Goal: Task Accomplishment & Management: Use online tool/utility

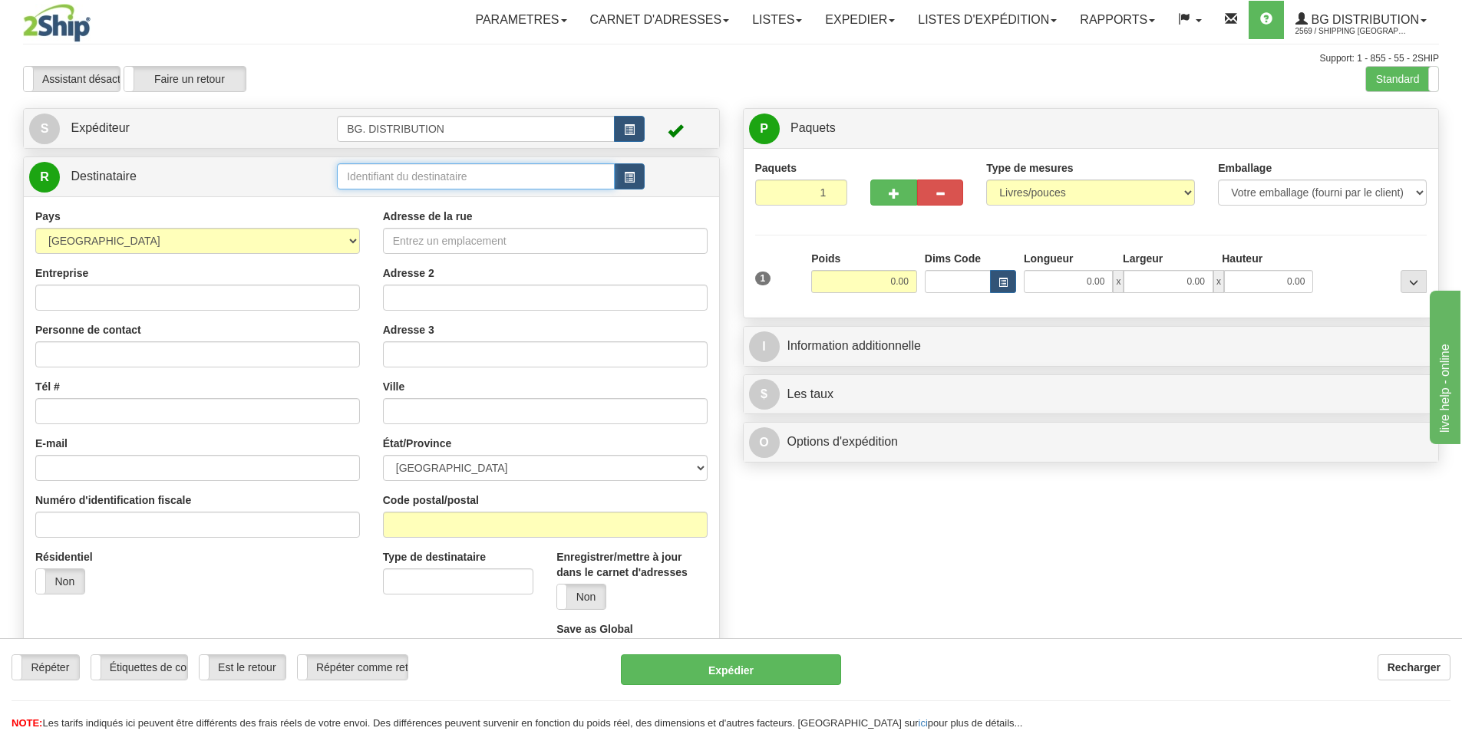
click at [383, 176] on input "text" at bounding box center [476, 176] width 278 height 26
click at [395, 199] on div "60117" at bounding box center [472, 200] width 263 height 17
type input "60117"
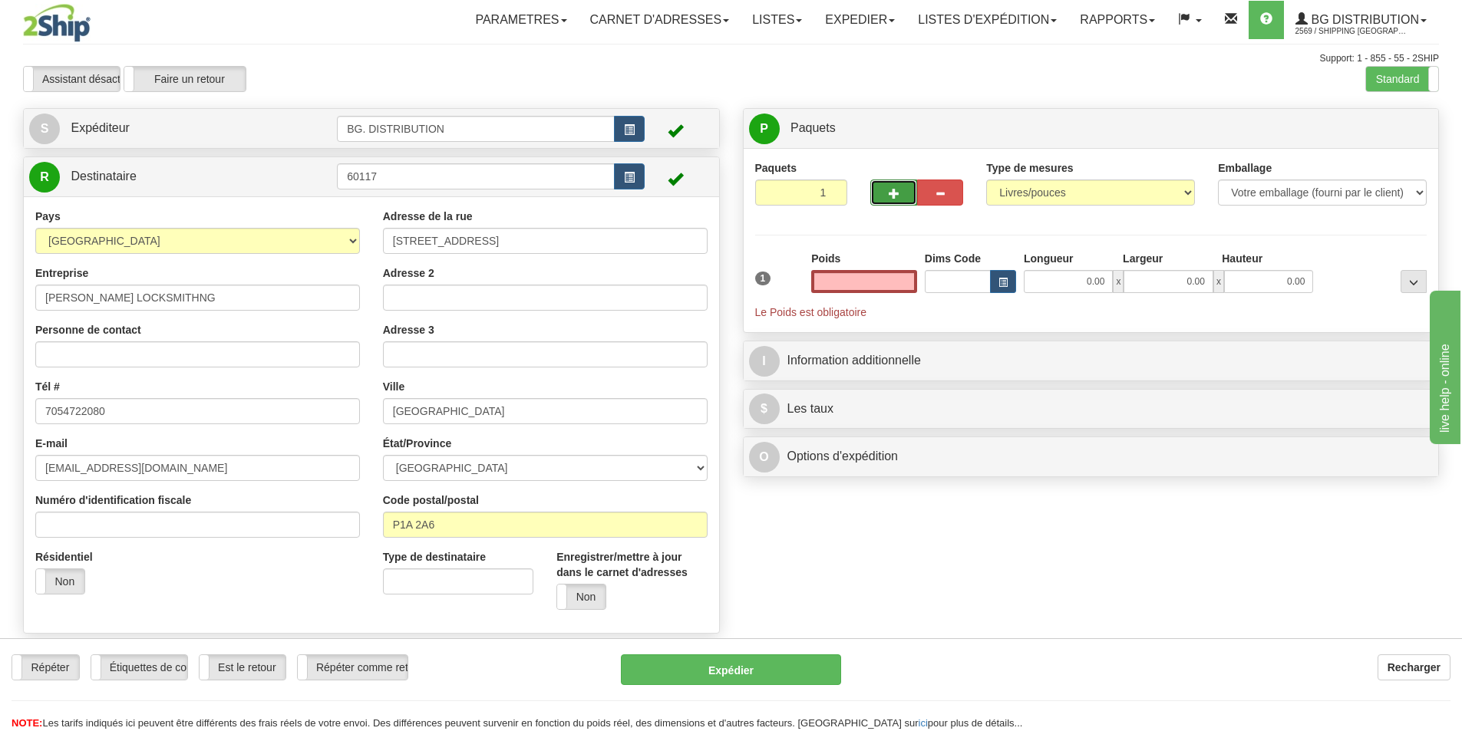
type input "0.00"
click at [878, 194] on button "button" at bounding box center [893, 193] width 46 height 26
type input "2"
click at [1396, 120] on label "Niveau du package Pack.." at bounding box center [1385, 128] width 96 height 23
radio input "true"
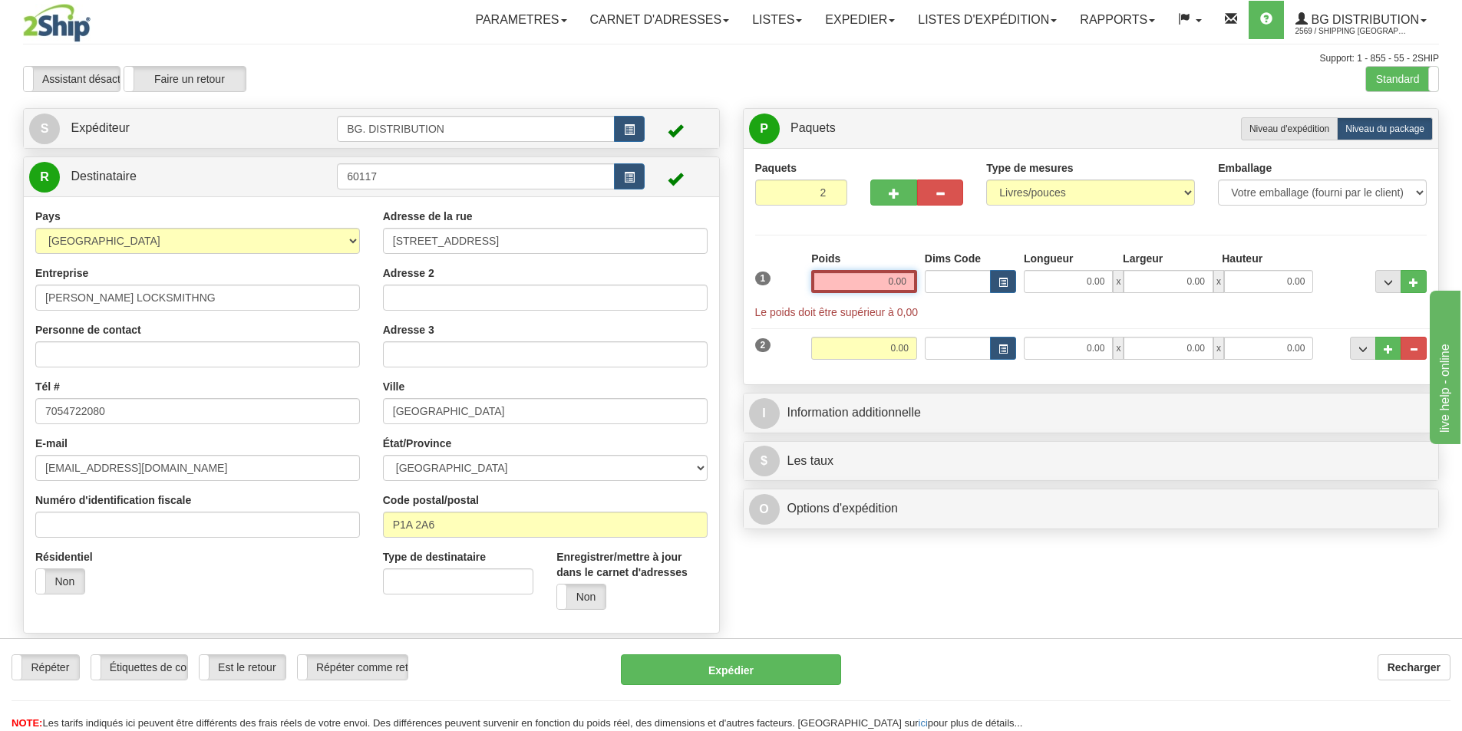
drag, startPoint x: 877, startPoint y: 279, endPoint x: 904, endPoint y: 279, distance: 26.9
click at [904, 279] on input "0.00" at bounding box center [864, 281] width 106 height 23
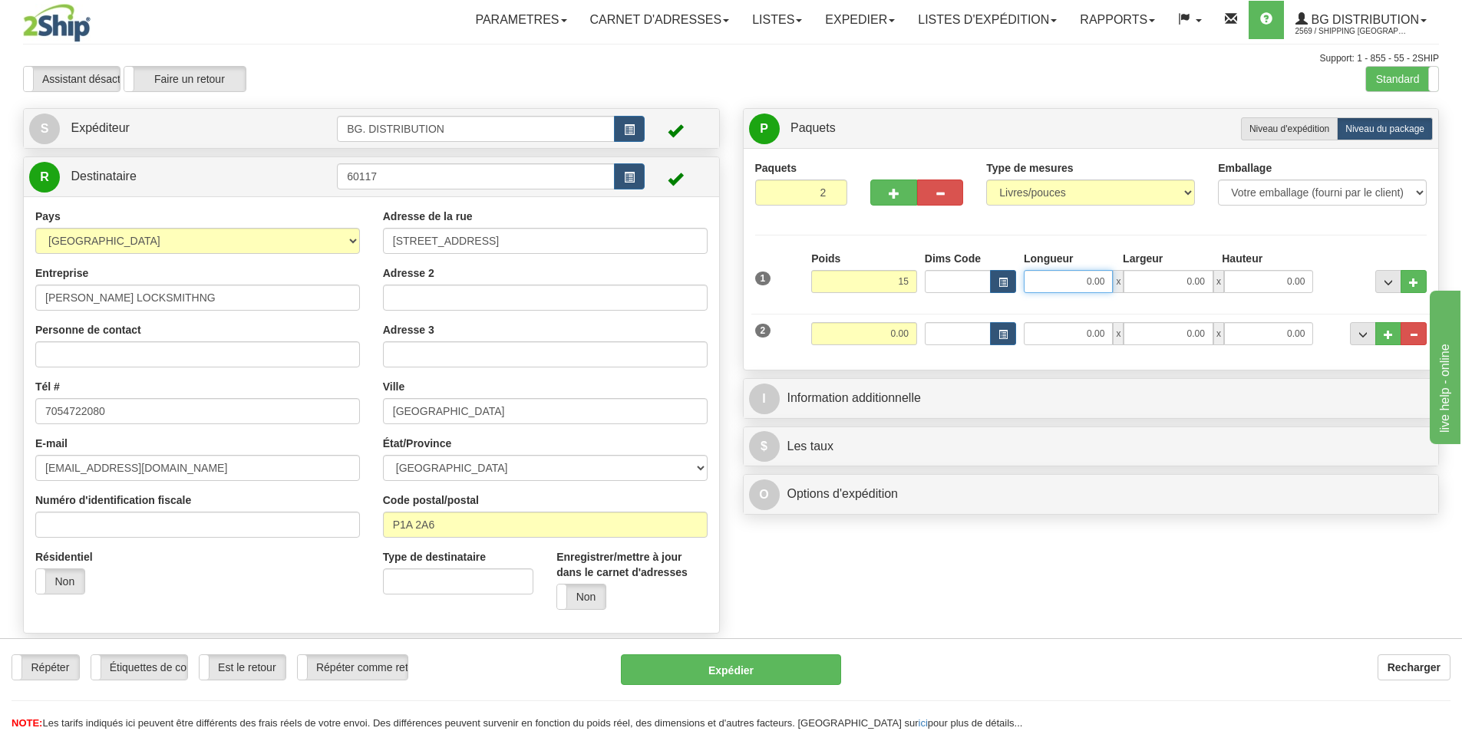
type input "15.00"
click at [1073, 290] on input "0.00" at bounding box center [1067, 281] width 89 height 23
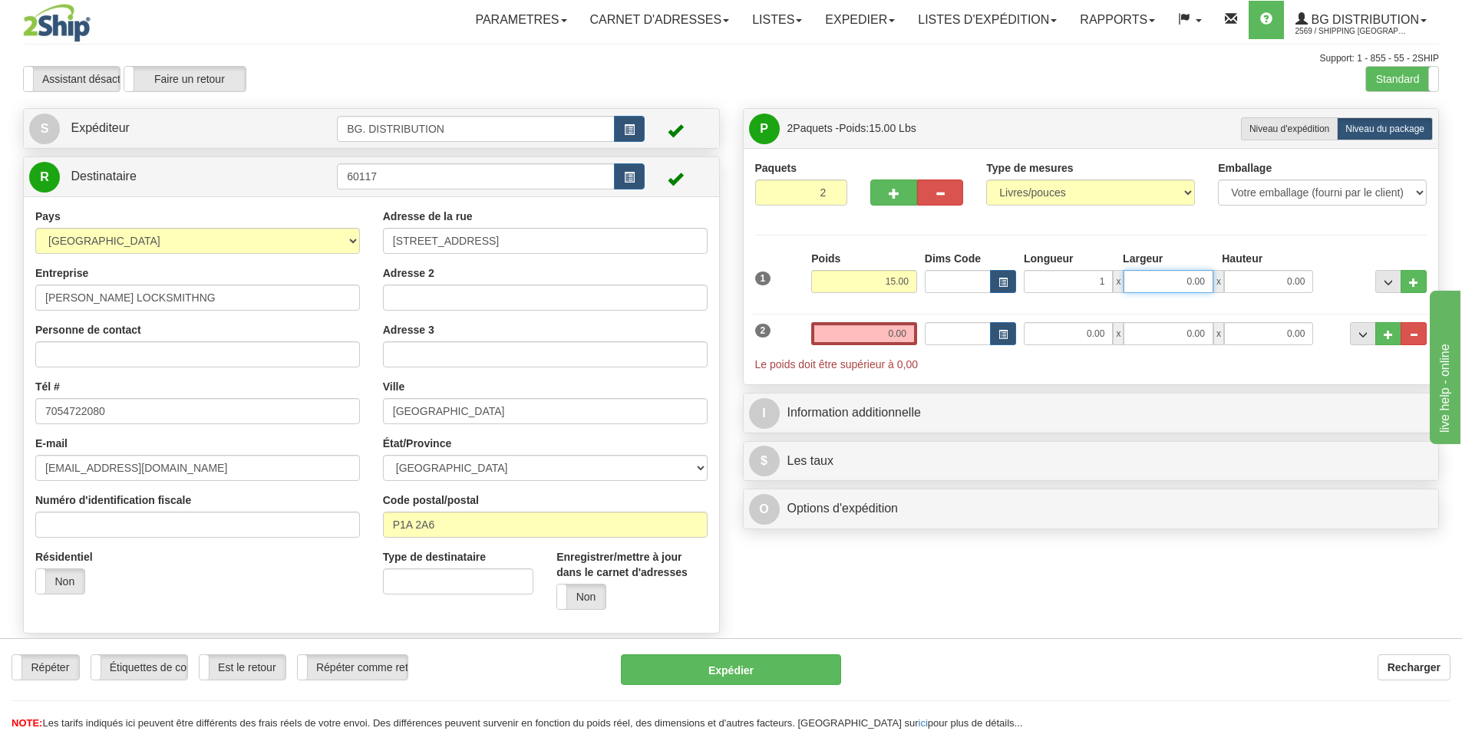
type input "1.00"
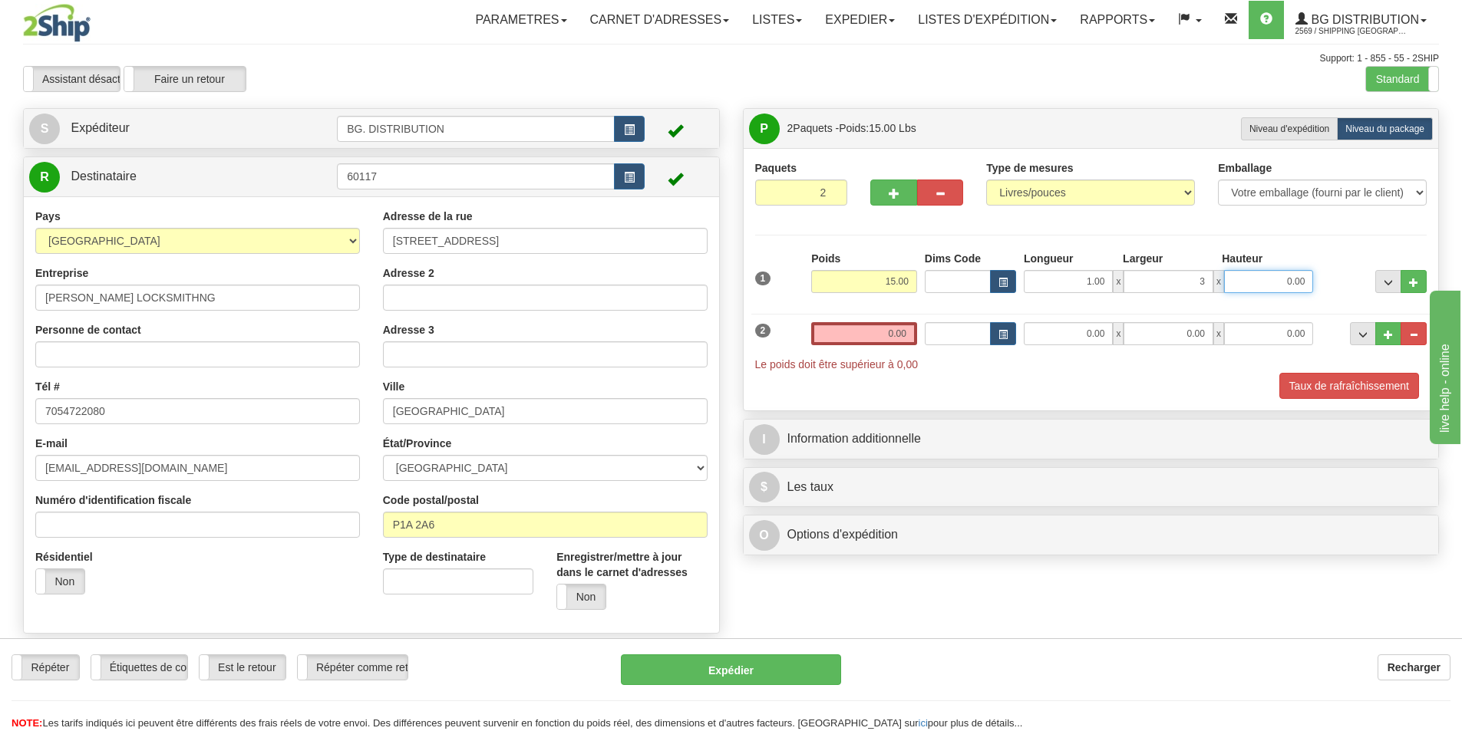
type input "3.00"
type input "84.00"
drag, startPoint x: 865, startPoint y: 334, endPoint x: 908, endPoint y: 331, distance: 43.1
click at [908, 331] on input "0.00" at bounding box center [864, 333] width 106 height 23
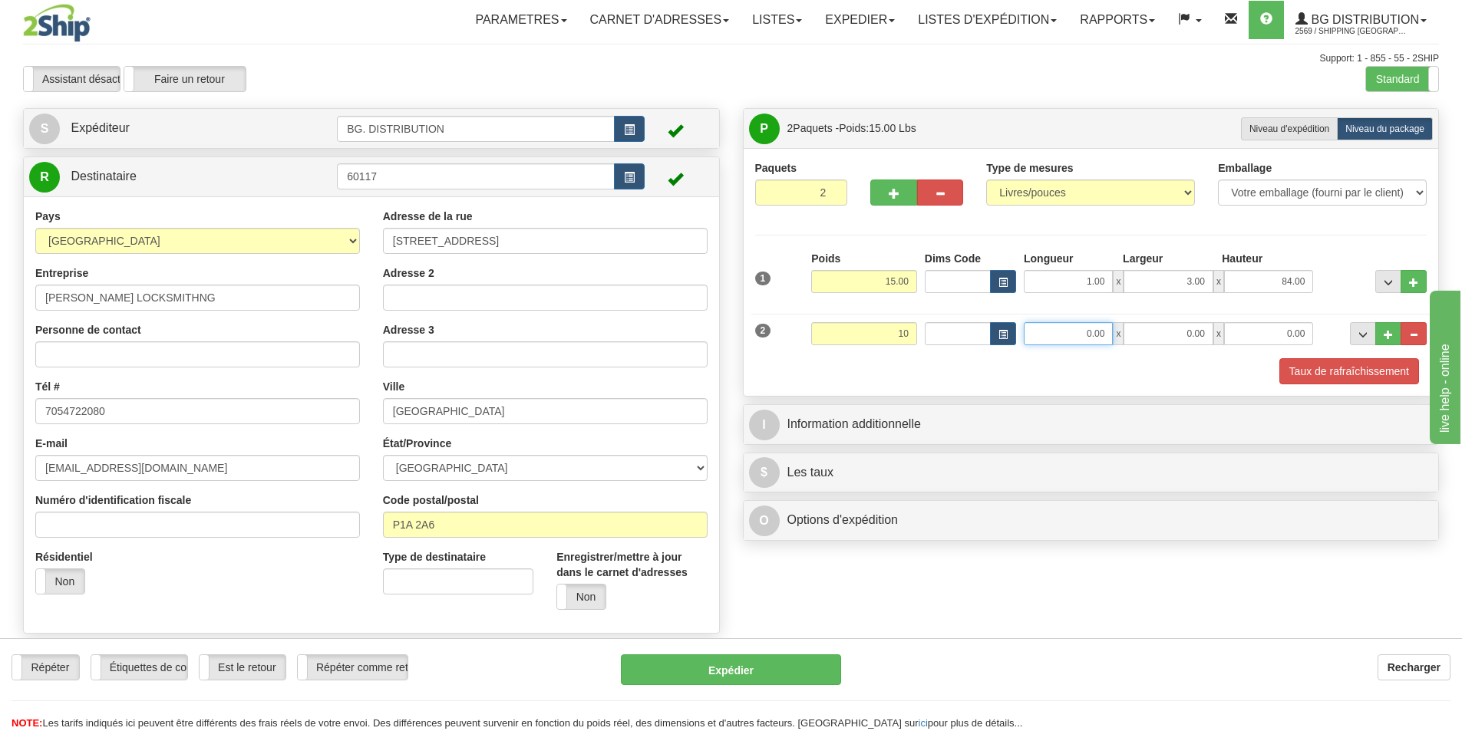
type input "10.00"
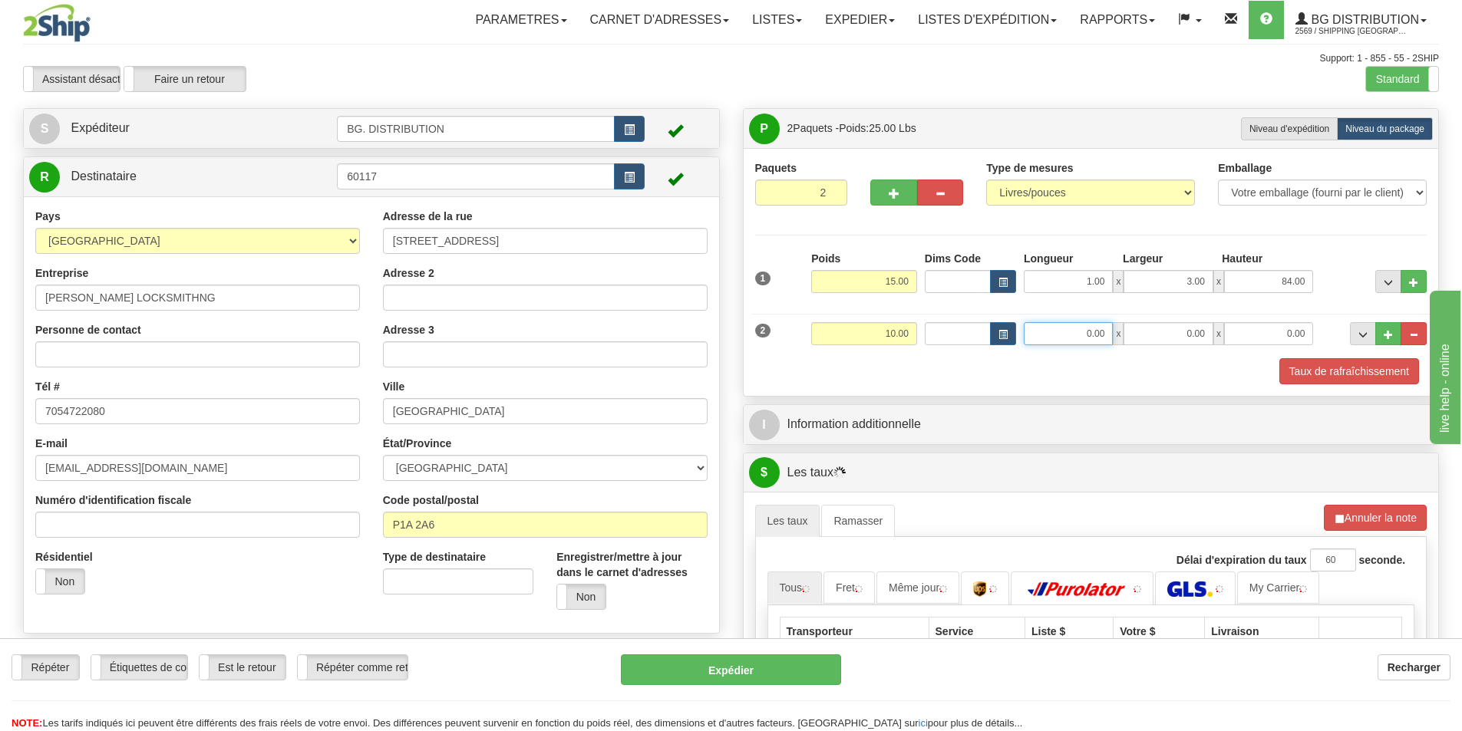
click at [1086, 344] on input "0.00" at bounding box center [1067, 333] width 89 height 23
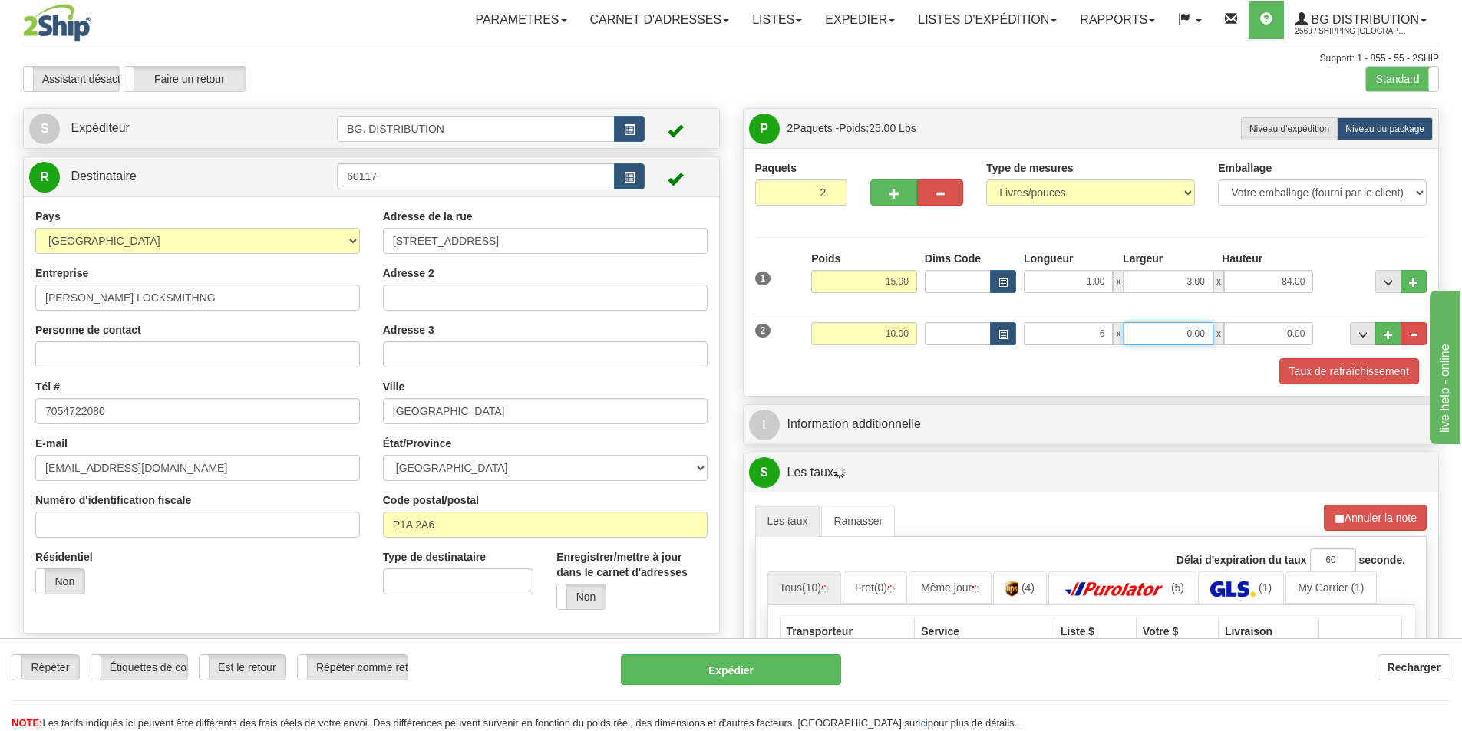
type input "6.00"
type input "3.00"
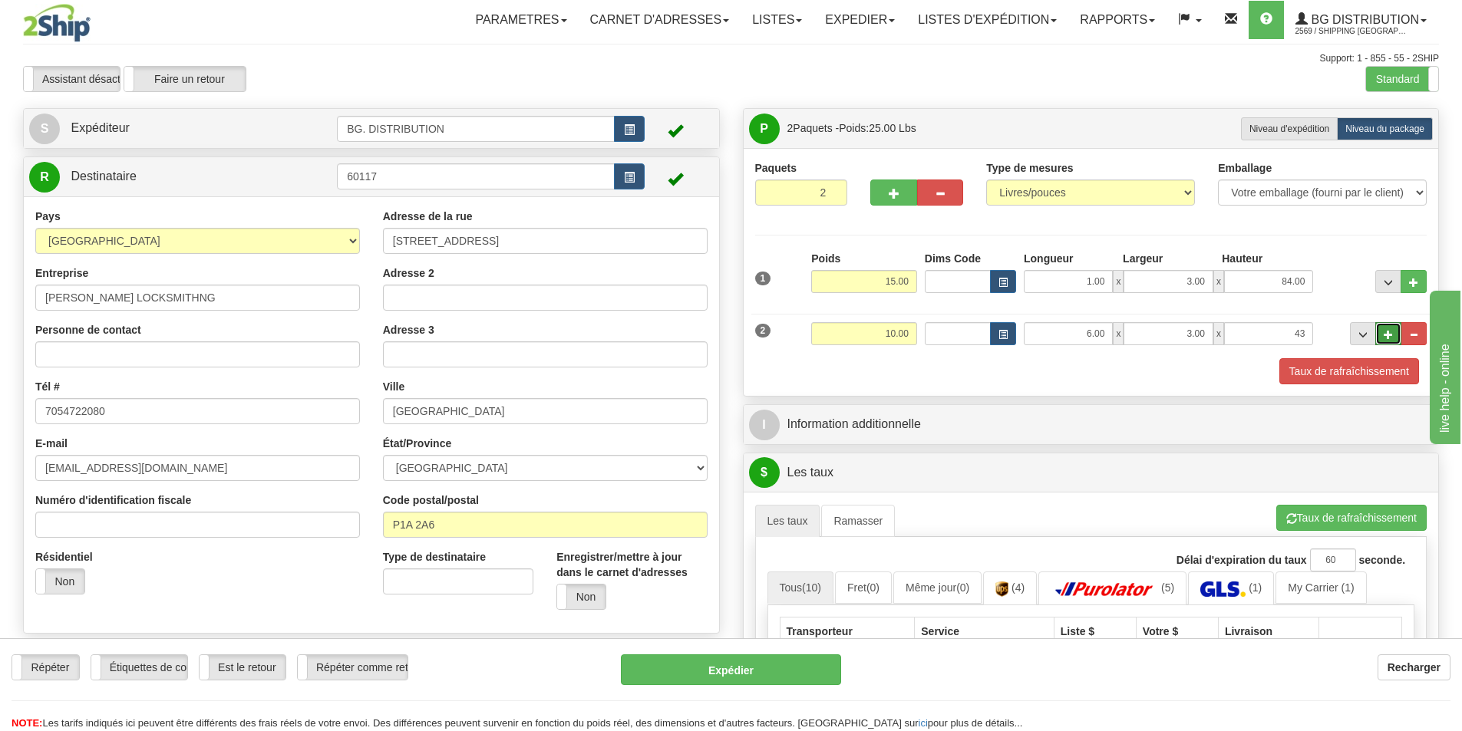
type input "43.00"
click at [1383, 335] on span "..." at bounding box center [1387, 335] width 9 height 8
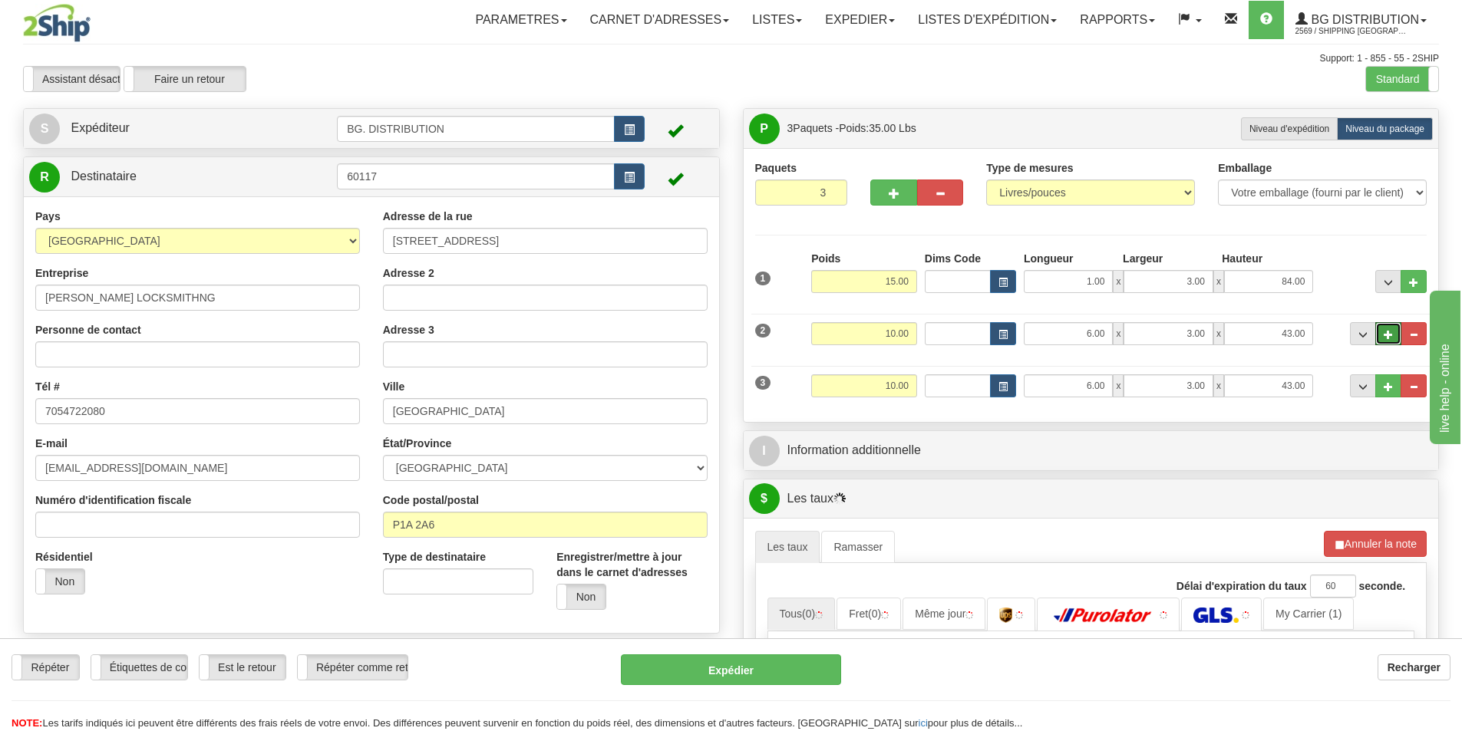
click at [1383, 335] on span "..." at bounding box center [1387, 335] width 9 height 8
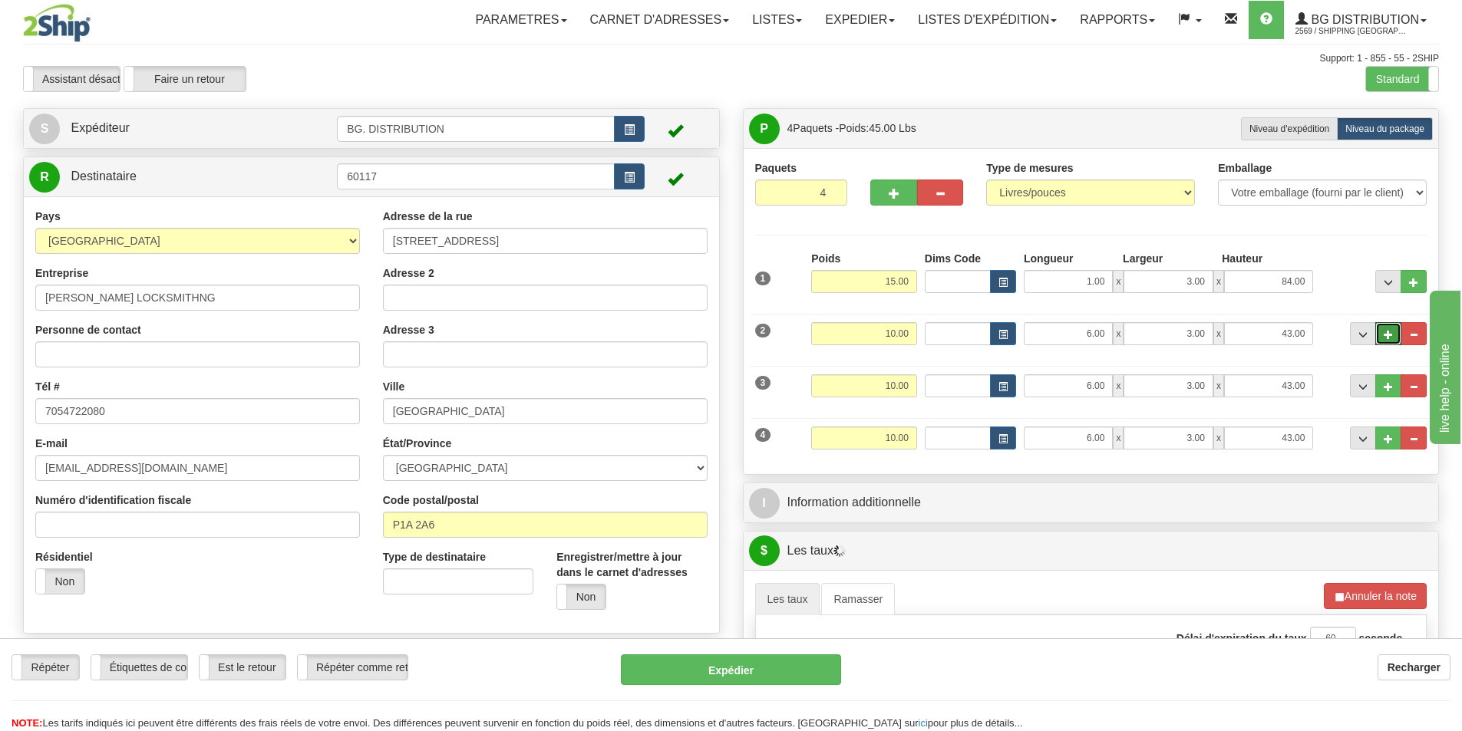
click at [1383, 335] on span "..." at bounding box center [1387, 335] width 9 height 8
type input "5"
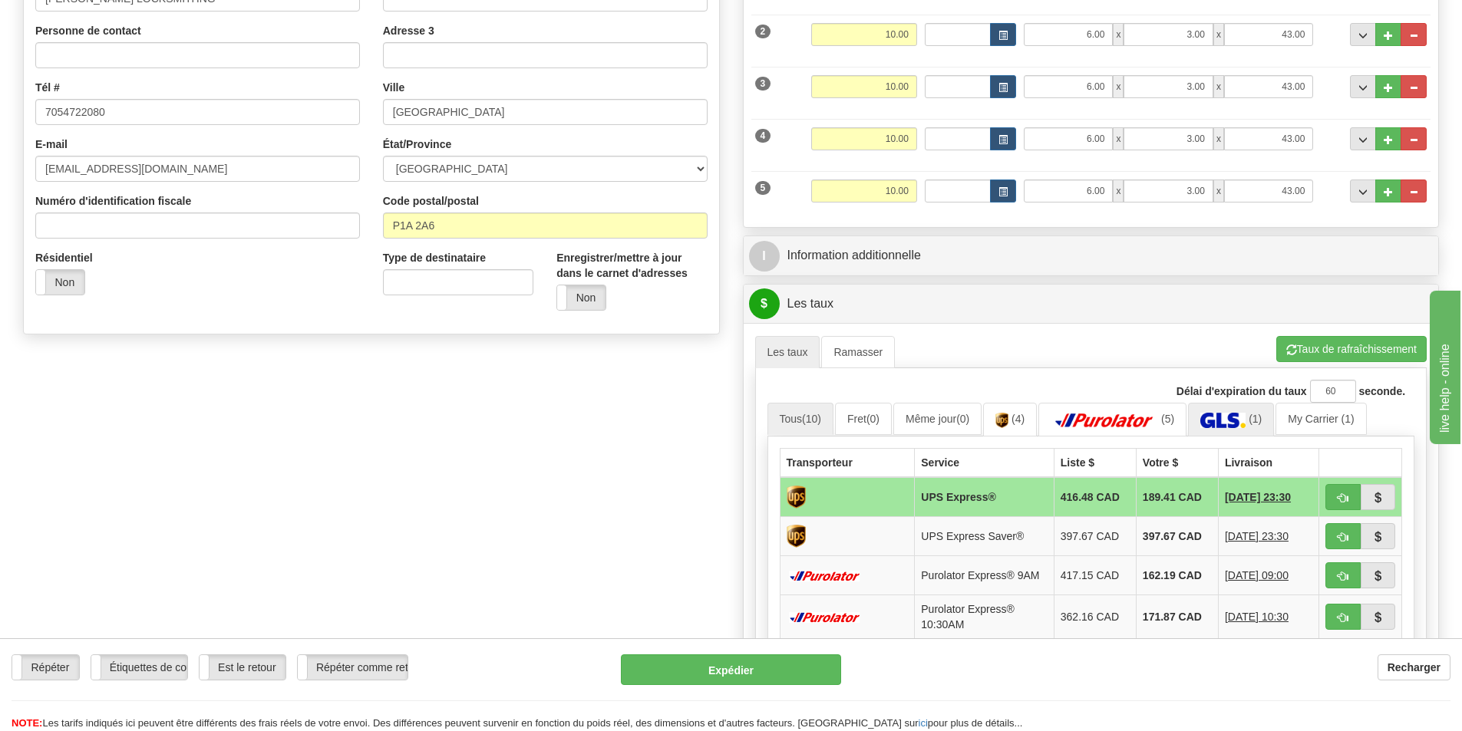
scroll to position [307, 0]
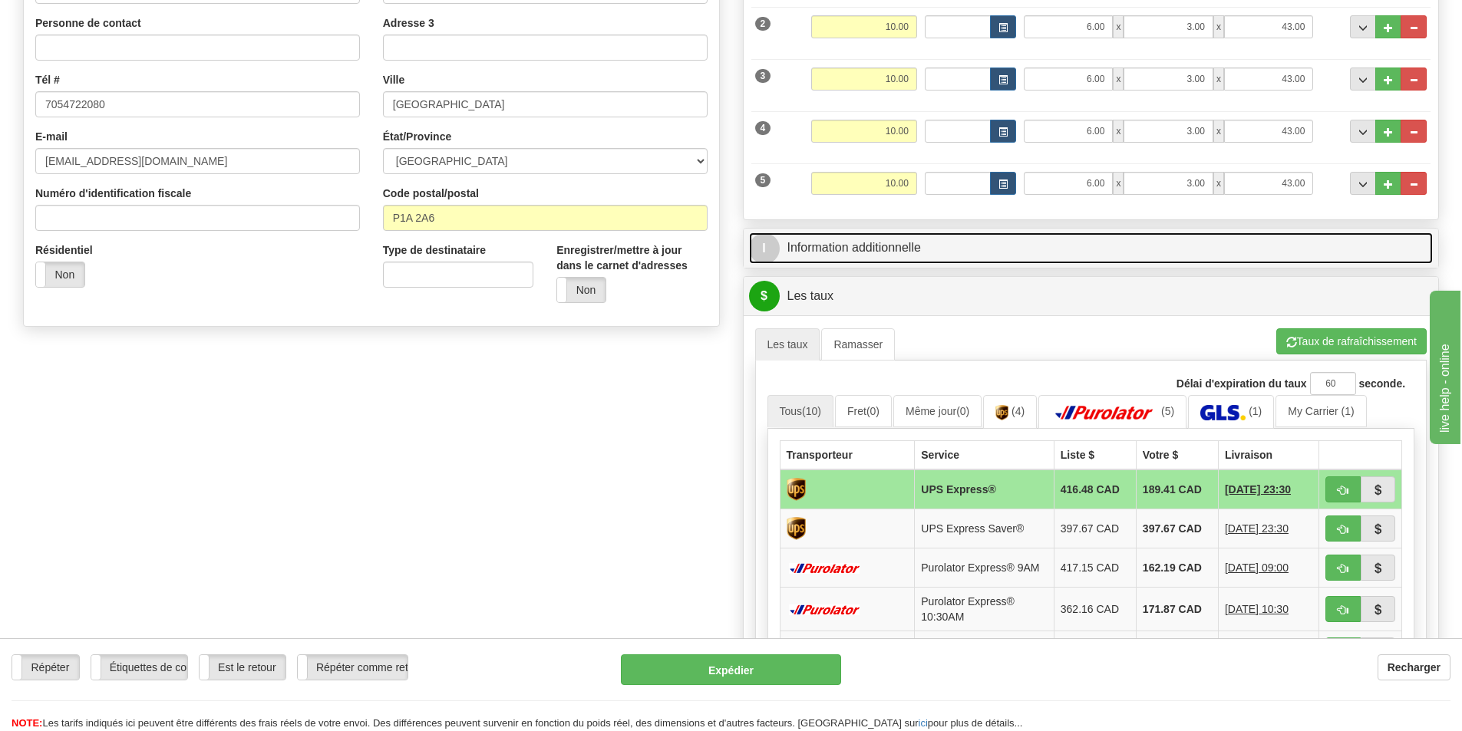
click at [875, 256] on link "I Information additionnelle" at bounding box center [1091, 247] width 684 height 31
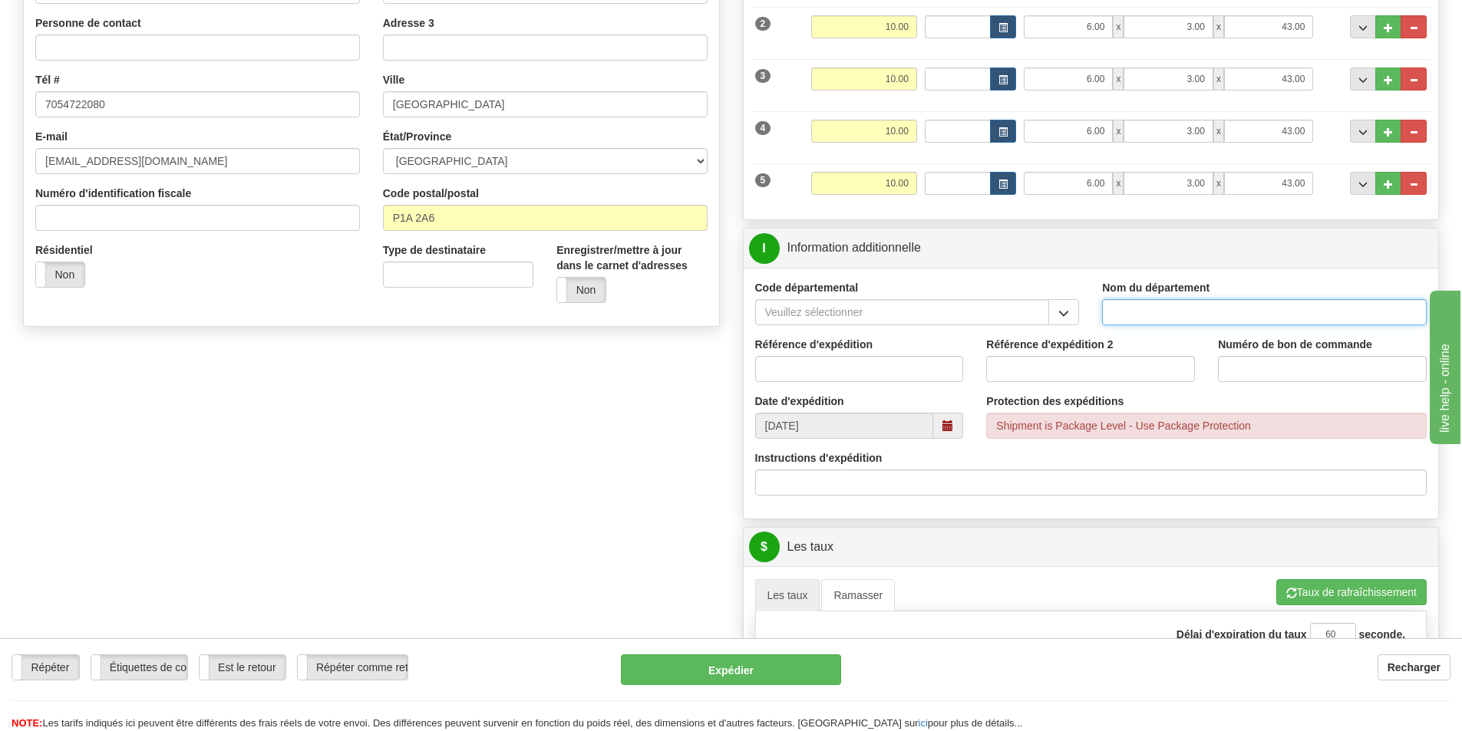
click at [1161, 323] on input "Nom du département" at bounding box center [1264, 312] width 325 height 26
type input "."
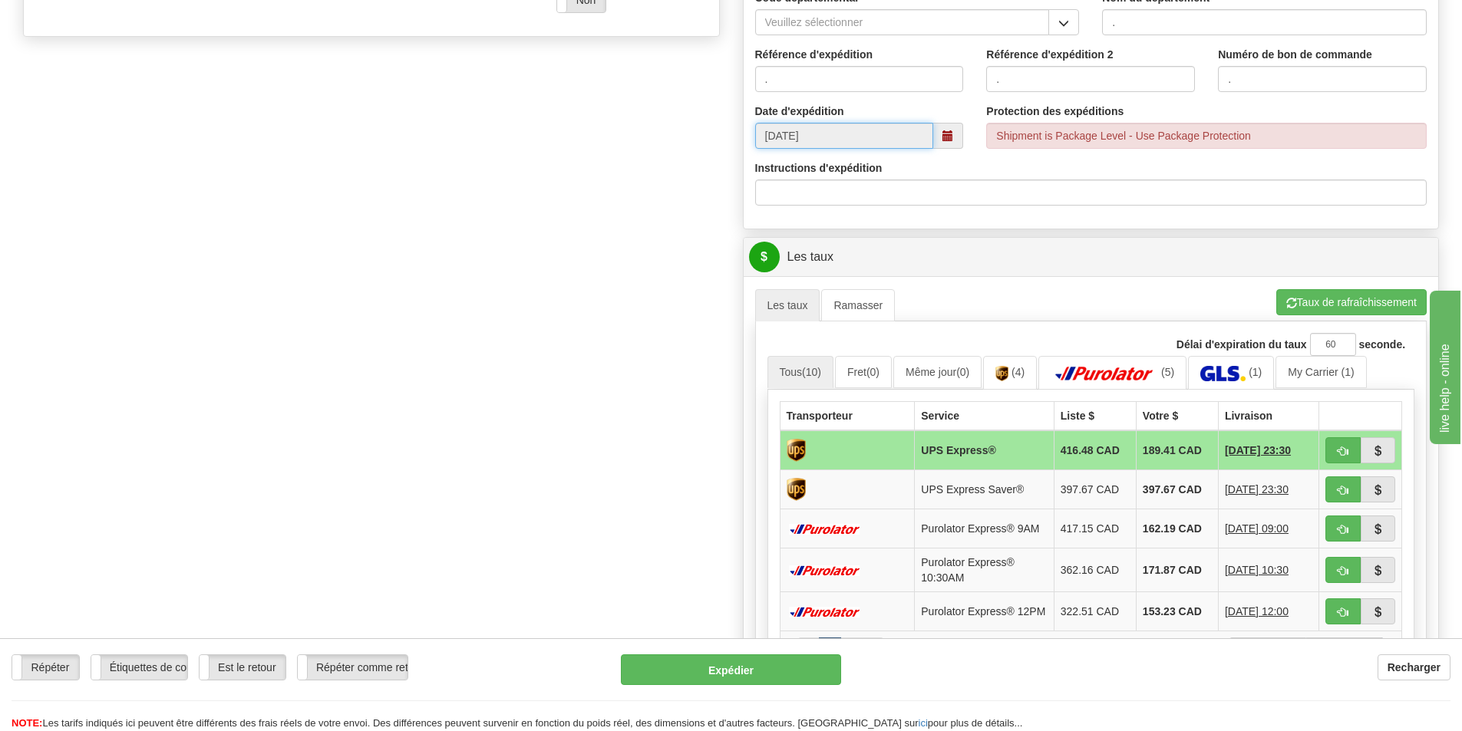
scroll to position [691, 0]
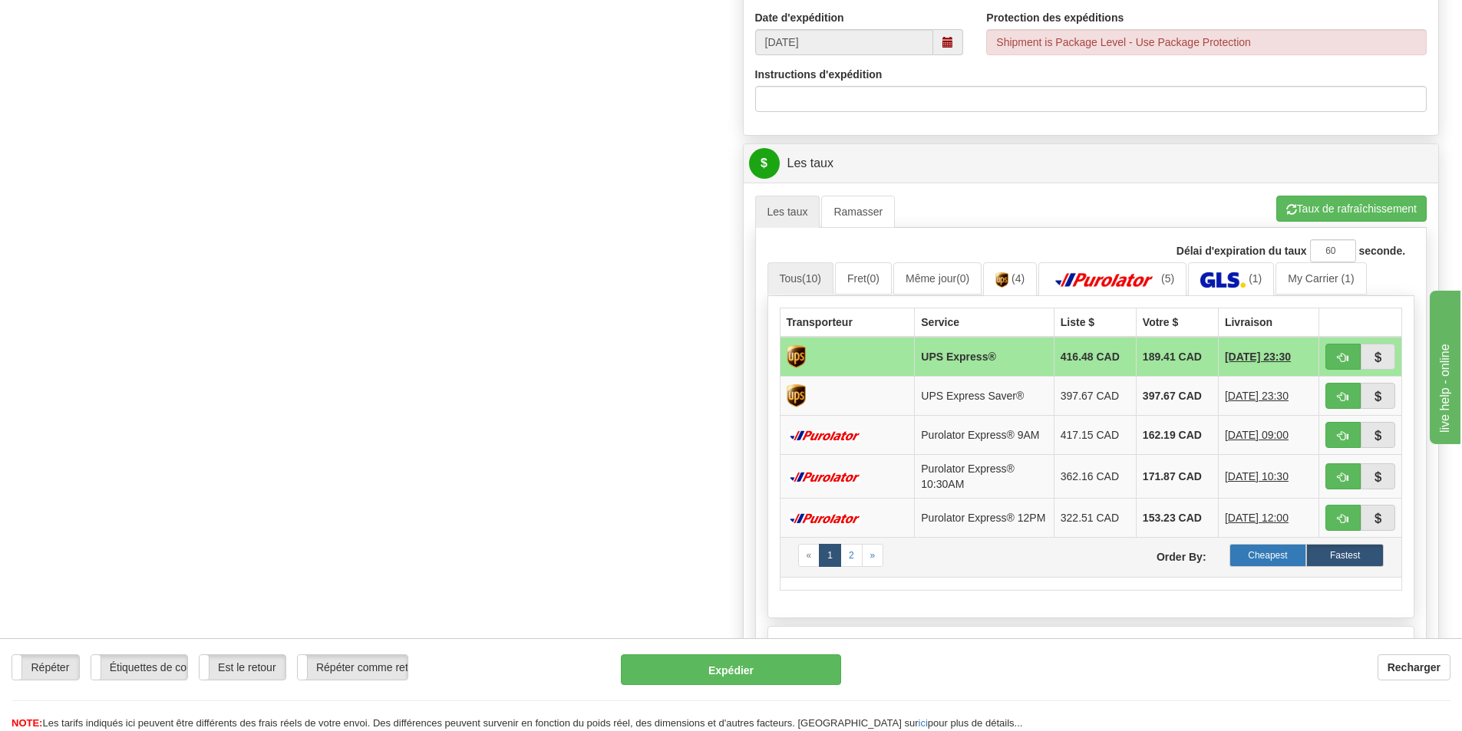
click at [1271, 567] on label "Cheapest" at bounding box center [1267, 555] width 77 height 23
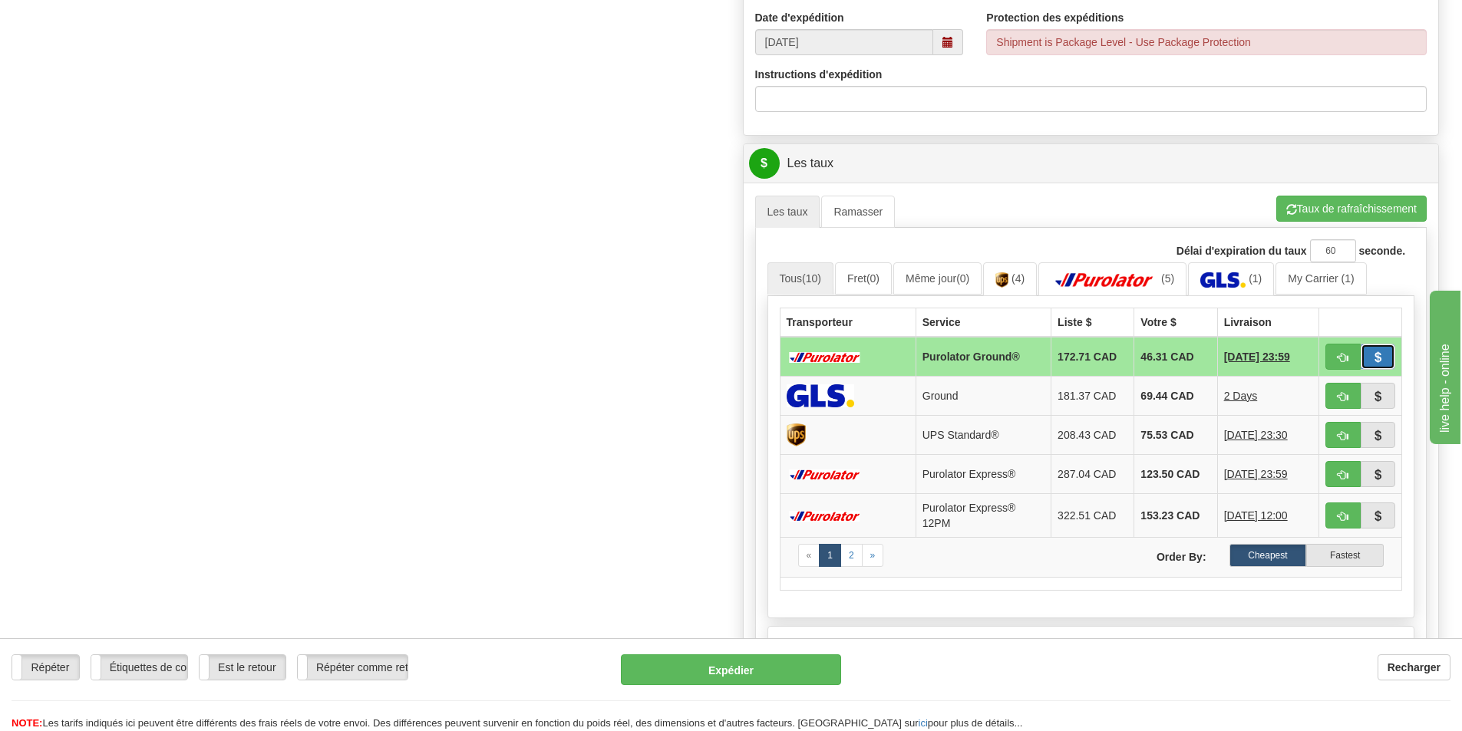
click at [1370, 354] on button "button" at bounding box center [1377, 357] width 35 height 26
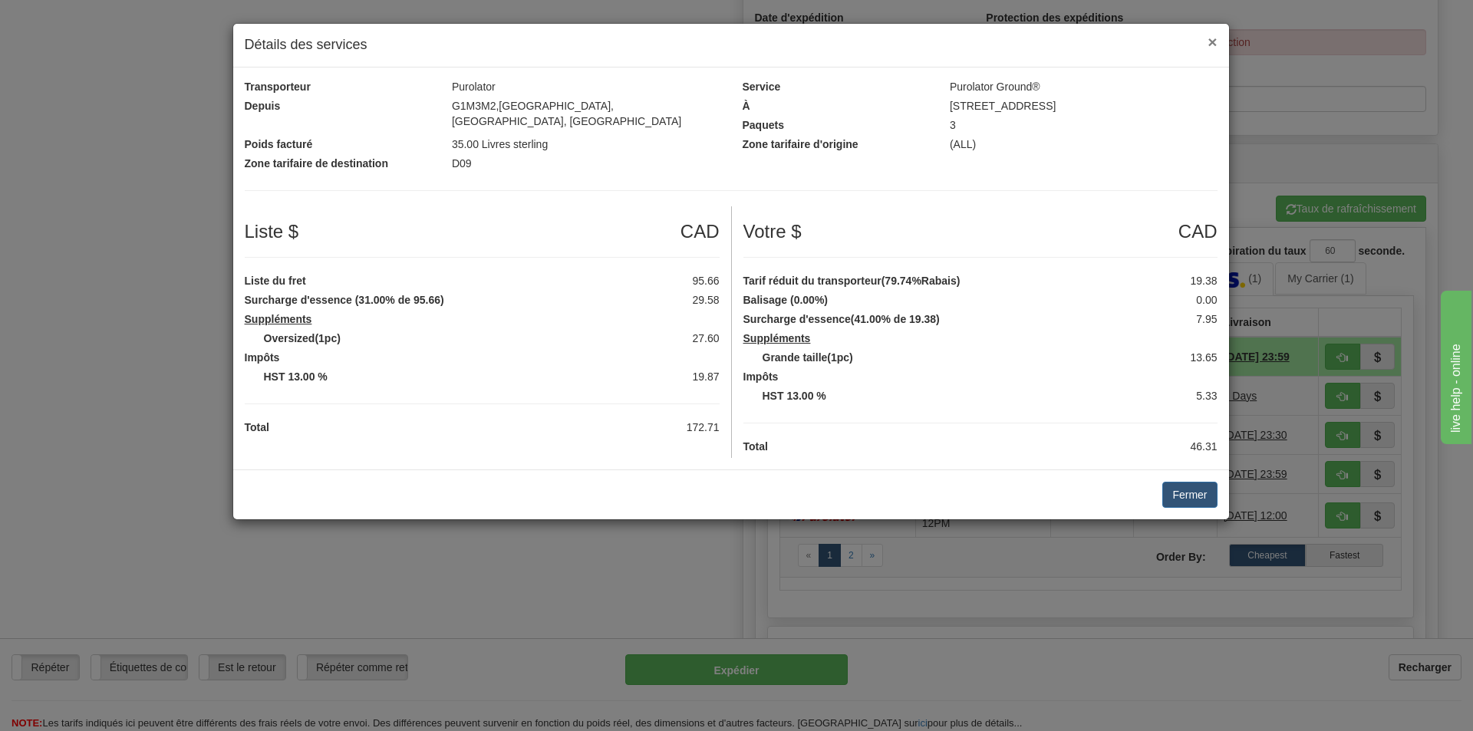
click at [1216, 38] on span "×" at bounding box center [1212, 42] width 9 height 18
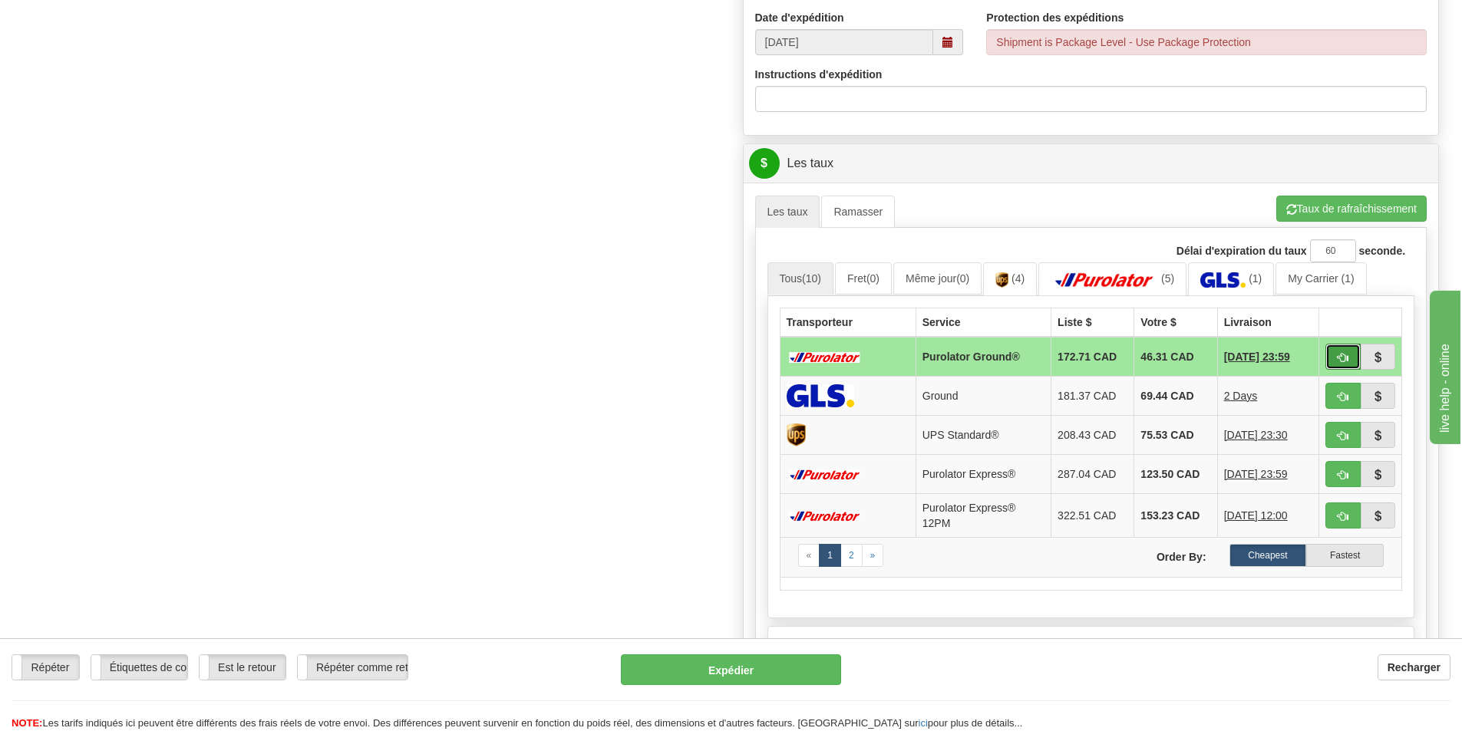
click at [1335, 352] on button "button" at bounding box center [1342, 357] width 35 height 26
type input "260"
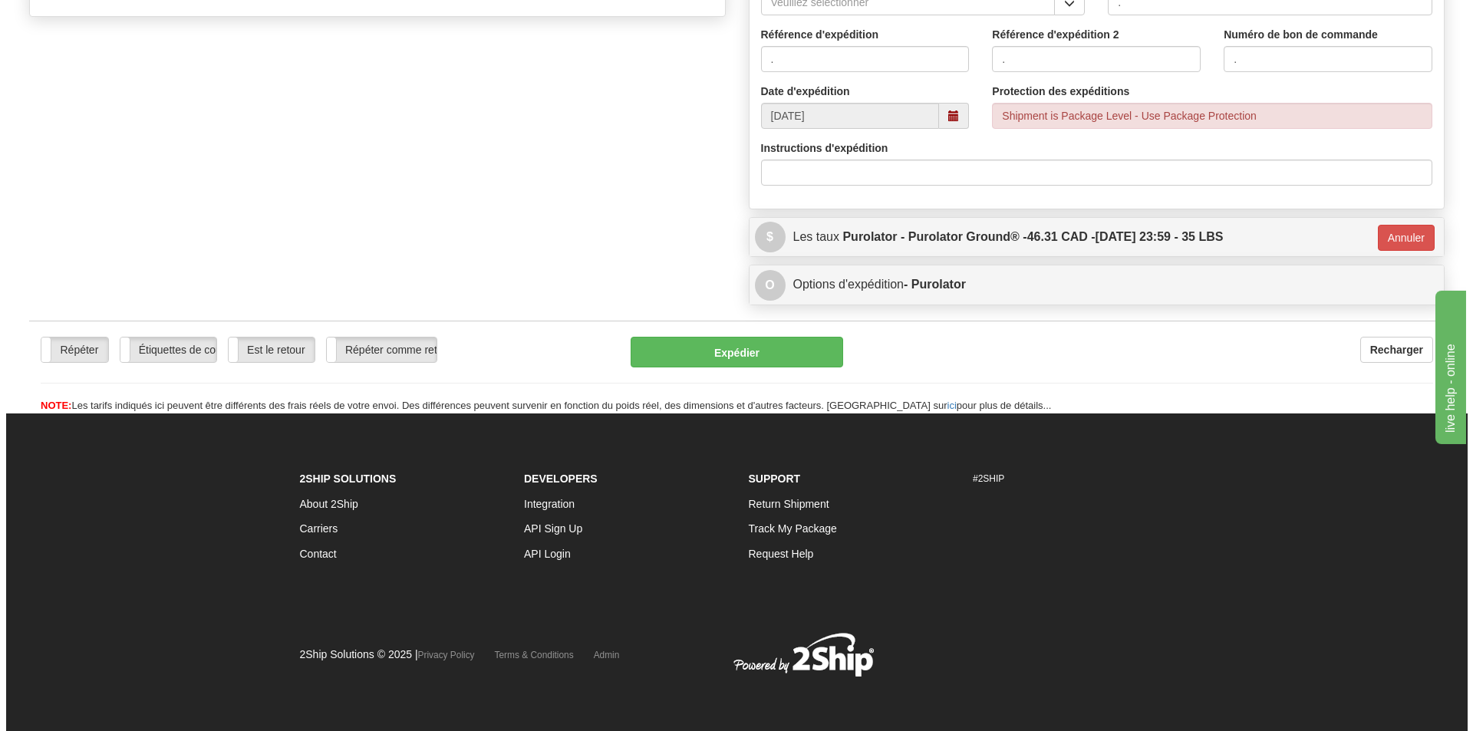
scroll to position [618, 0]
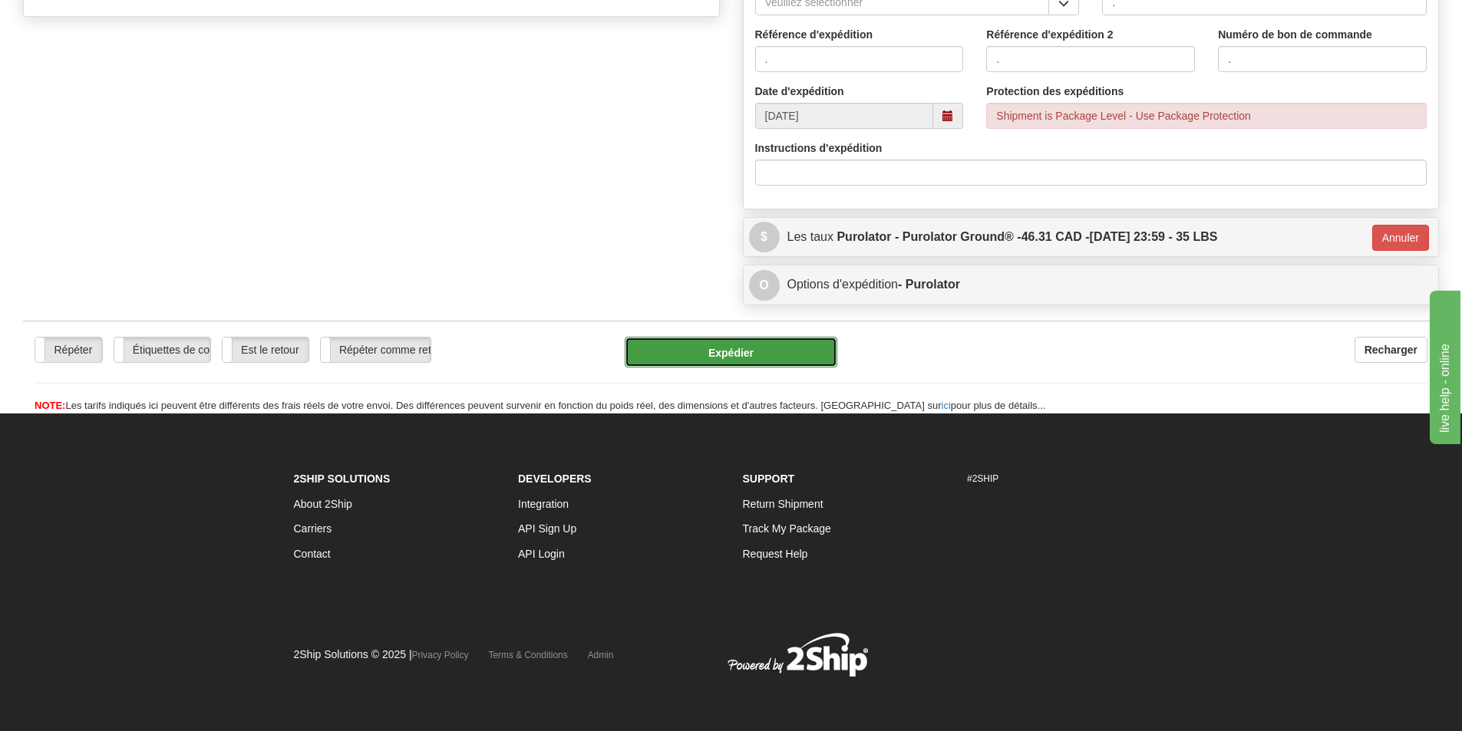
click at [722, 344] on button "Expédier" at bounding box center [731, 352] width 213 height 31
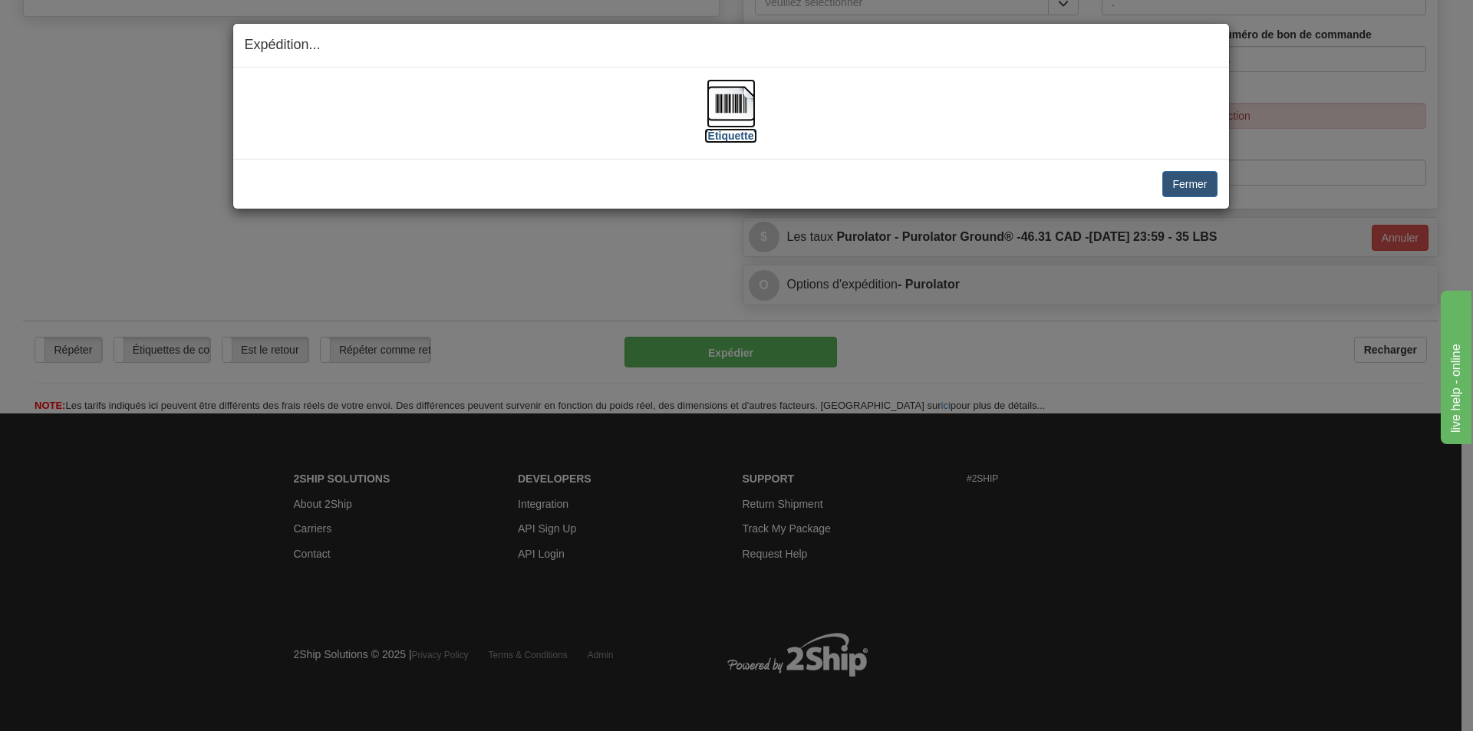
click at [740, 109] on img at bounding box center [731, 103] width 49 height 49
